Goal: Task Accomplishment & Management: Manage account settings

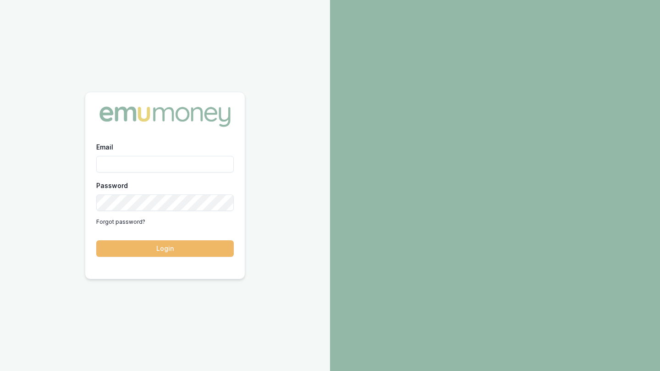
type input "tas.tzimos@emumoney.com.au"
click at [152, 249] on button "Login" at bounding box center [164, 248] width 137 height 16
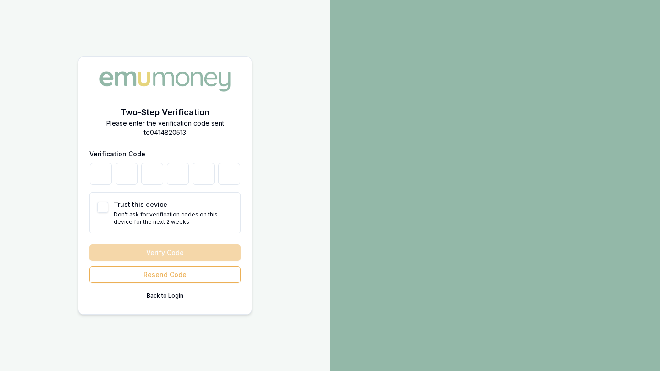
click at [0, 370] on nordpass-portal at bounding box center [0, 371] width 0 height 0
click at [99, 172] on input "number" at bounding box center [101, 174] width 22 height 22
type input "0"
type input "4"
type input "8"
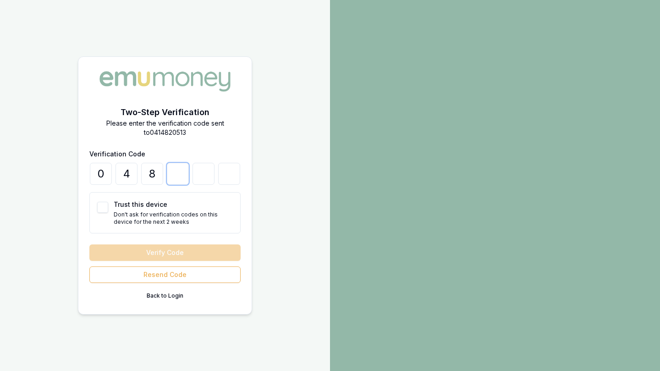
type input "8"
type input "9"
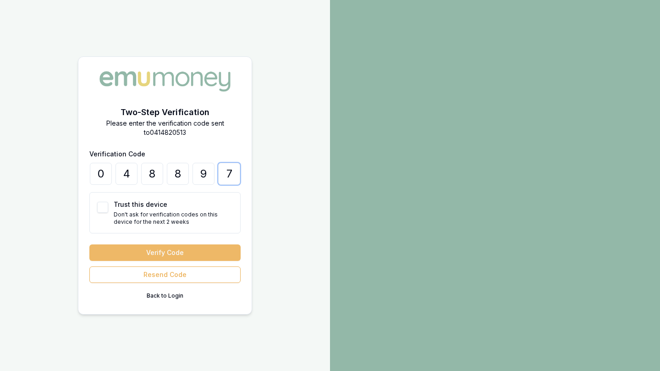
type input "7"
click at [139, 254] on button "Verify Code" at bounding box center [164, 252] width 151 height 16
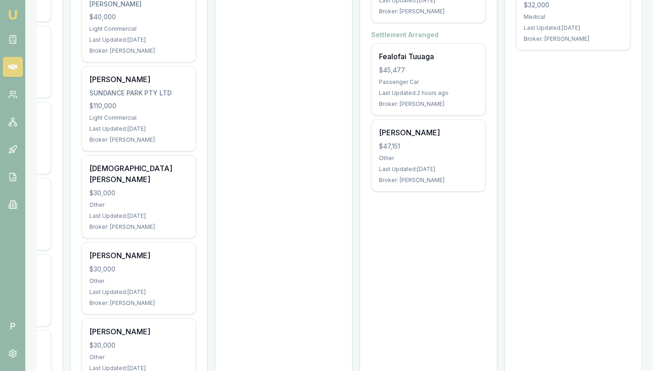
scroll to position [1209, 0]
